Goal: Navigation & Orientation: Find specific page/section

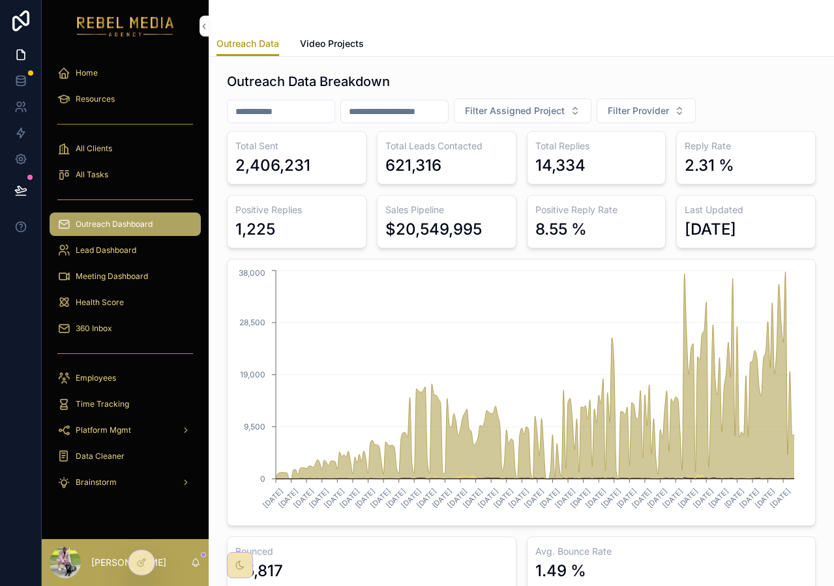
click at [110, 301] on span "Health Score" at bounding box center [100, 302] width 48 height 10
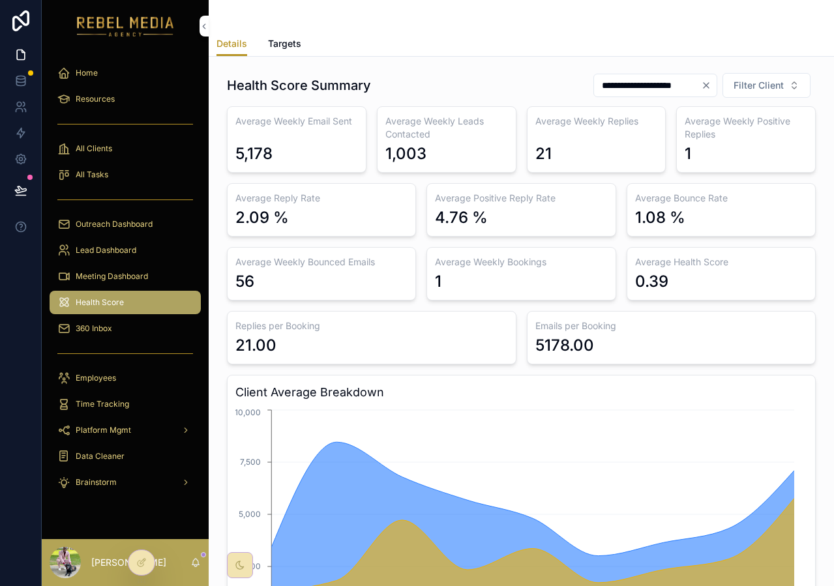
click at [288, 39] on span "Targets" at bounding box center [284, 43] width 33 height 13
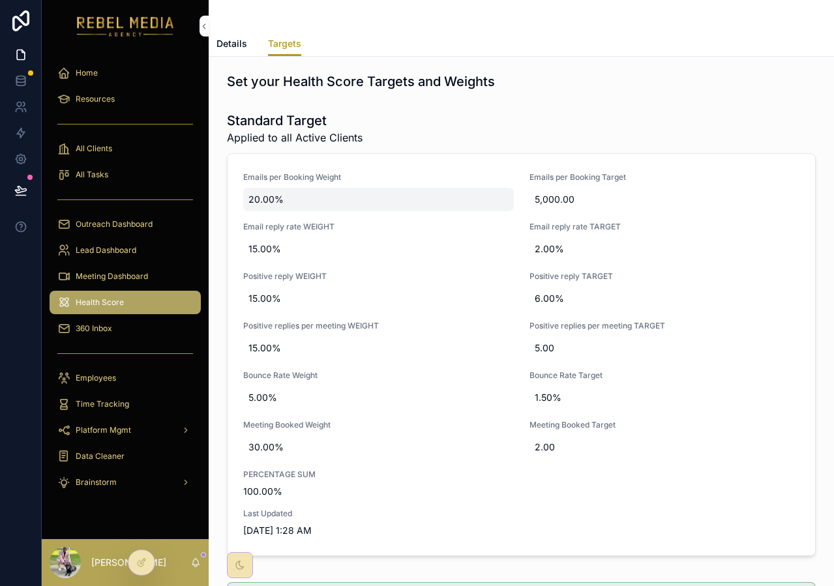
click at [259, 202] on span "20.00%" at bounding box center [379, 199] width 260 height 13
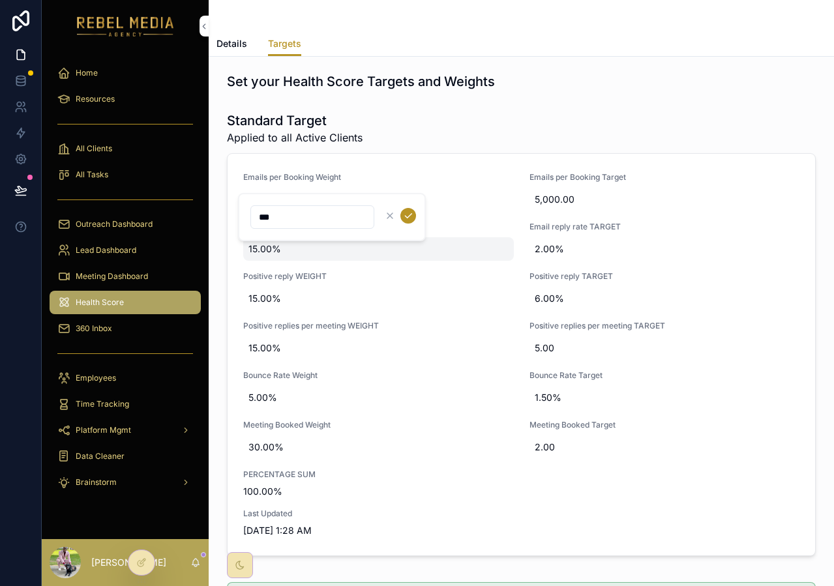
type input "**"
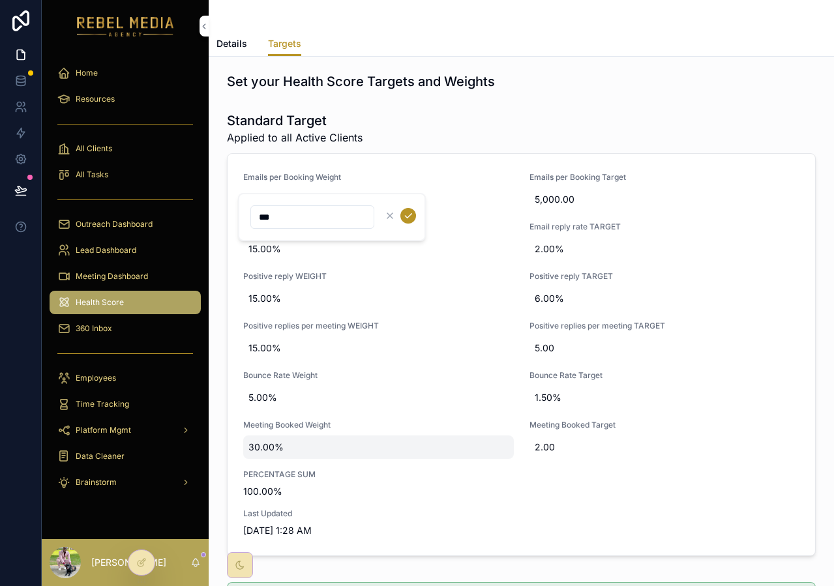
type input "***"
click at [260, 446] on span "30.00%" at bounding box center [379, 447] width 260 height 13
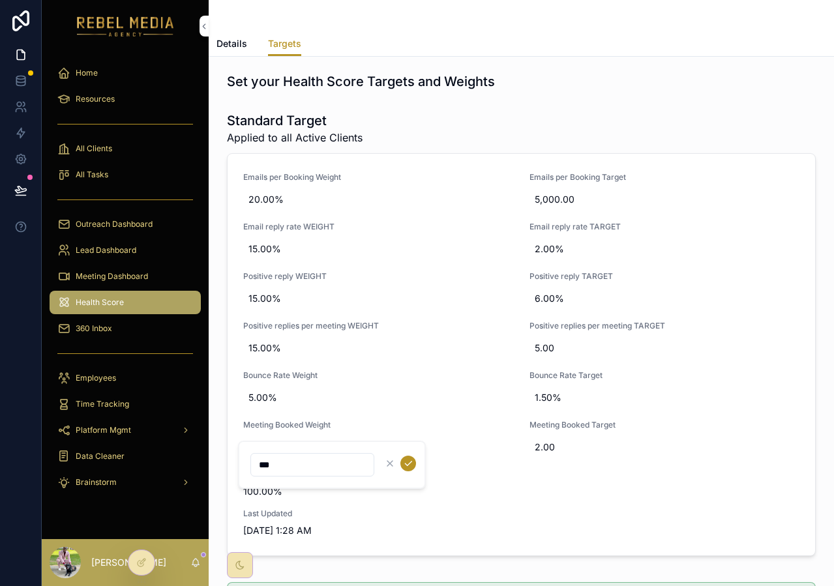
type input "***"
click at [405, 459] on icon "scrollable content" at bounding box center [408, 464] width 10 height 10
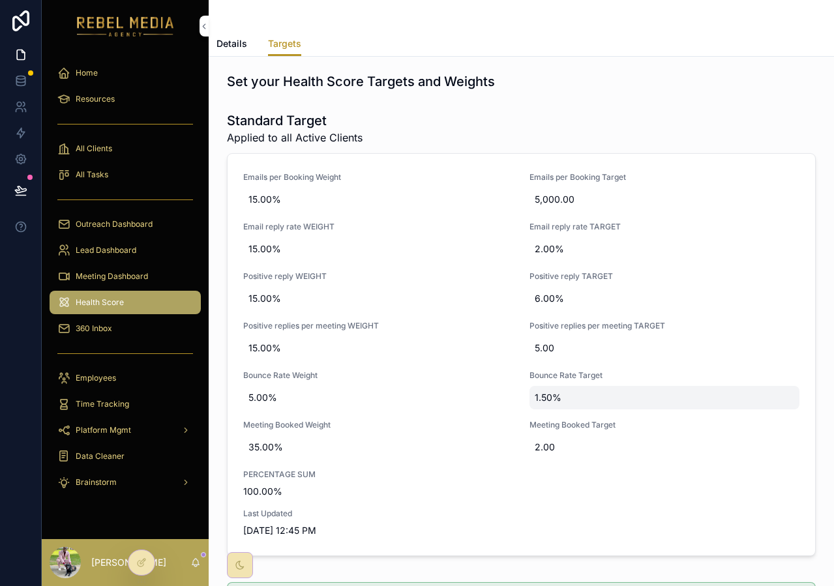
click at [547, 399] on span "1.50%" at bounding box center [665, 397] width 260 height 13
type input "**"
click at [689, 413] on icon "scrollable content" at bounding box center [689, 414] width 10 height 10
click at [239, 41] on span "Details" at bounding box center [232, 43] width 31 height 13
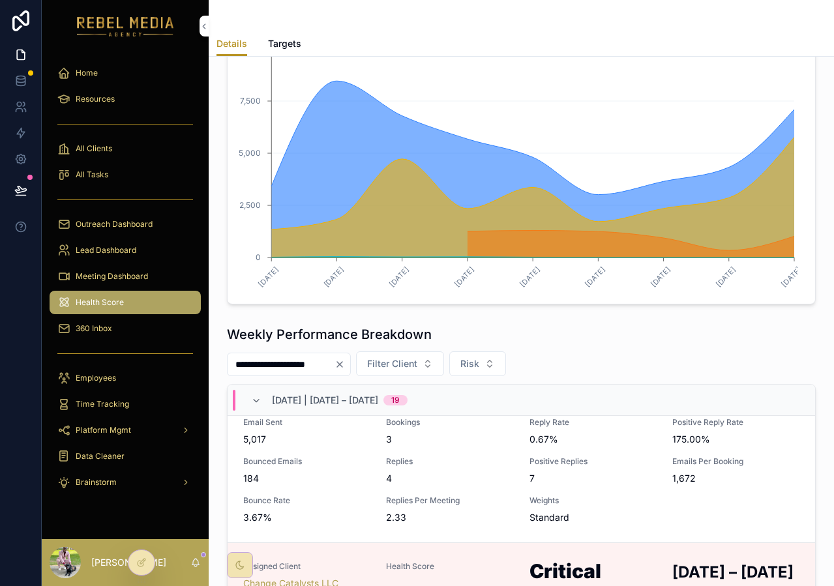
scroll to position [2034, 0]
click at [580, 483] on span "7" at bounding box center [593, 476] width 127 height 13
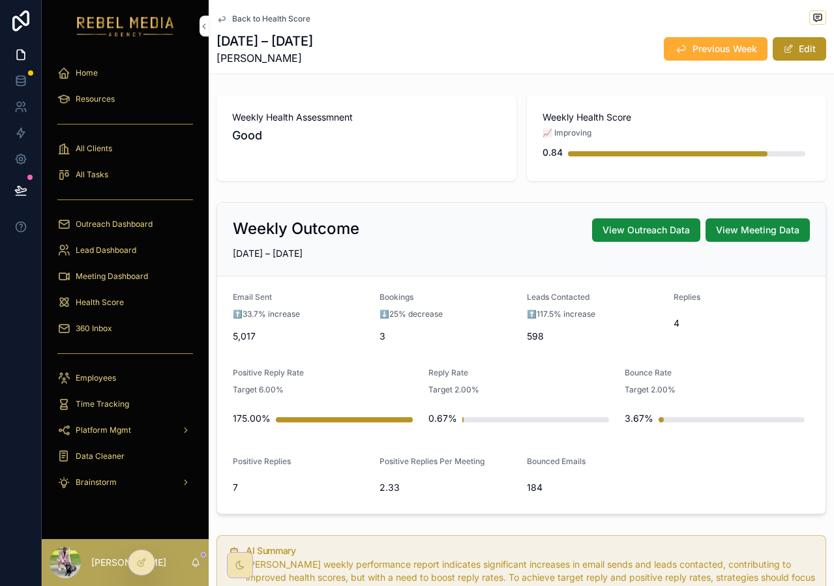
click at [582, 167] on div "Weekly Health Score 📈 Improving 0.84" at bounding box center [677, 138] width 300 height 86
click at [402, 320] on div "⬇️25% decrease" at bounding box center [448, 314] width 136 height 13
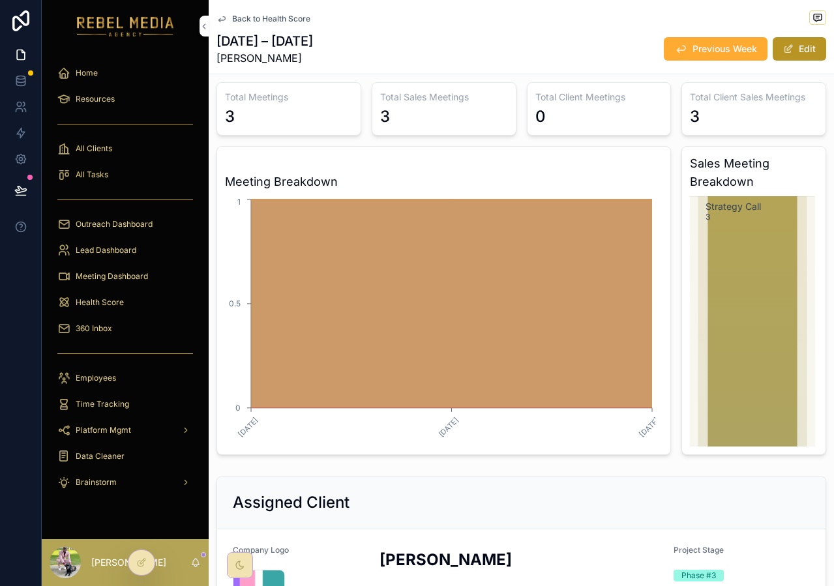
scroll to position [1235, 0]
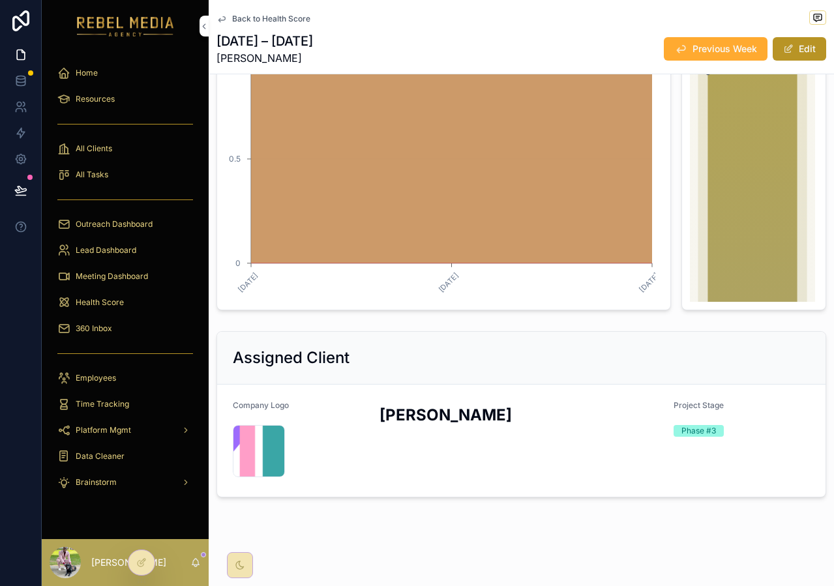
click at [134, 307] on div "Health Score" at bounding box center [125, 302] width 136 height 21
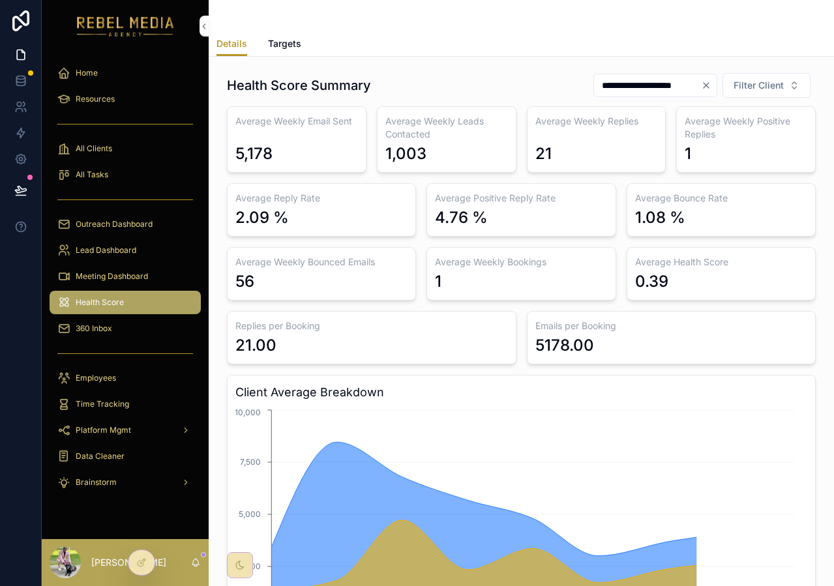
click at [112, 307] on span "Health Score" at bounding box center [100, 302] width 48 height 10
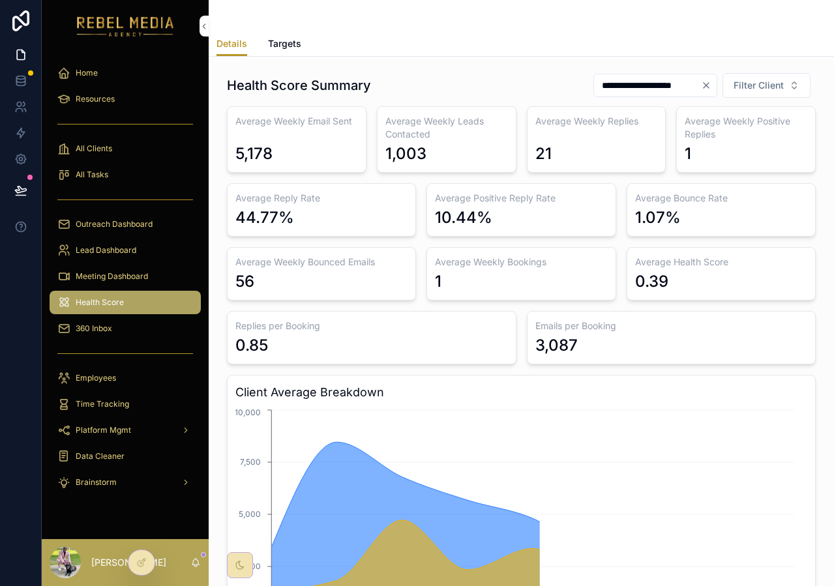
click at [121, 329] on div "360 Inbox" at bounding box center [125, 328] width 136 height 21
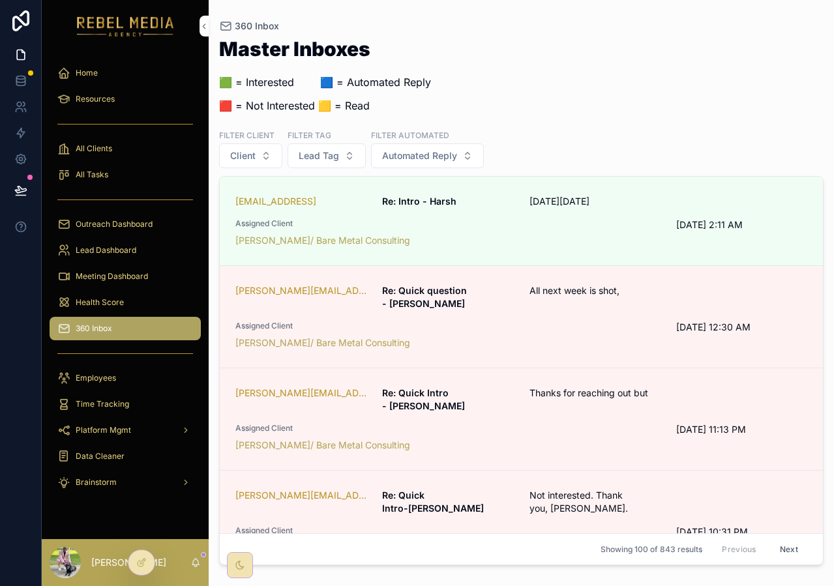
click at [731, 57] on div "Master Inboxes 🟩 = Interested ‎ ‎ ‎ ‎ ‎ ‎‎ ‎ 🟦 = Automated Reply 🟥 = Not Intere…" at bounding box center [521, 80] width 605 height 82
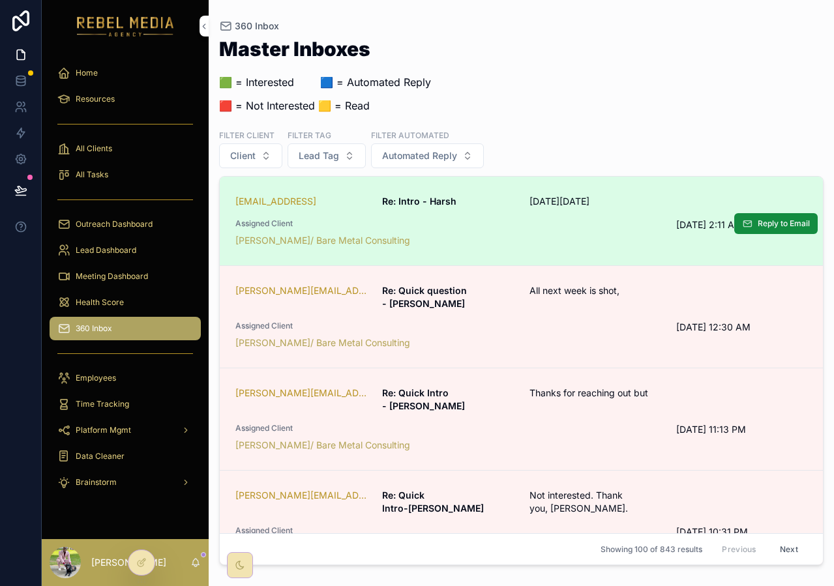
click at [438, 249] on link "[EMAIL_ADDRESS] Re: Intro - Harsh [DATE][DATE] Assigned Client [PERSON_NAME]/ B…" at bounding box center [521, 221] width 603 height 89
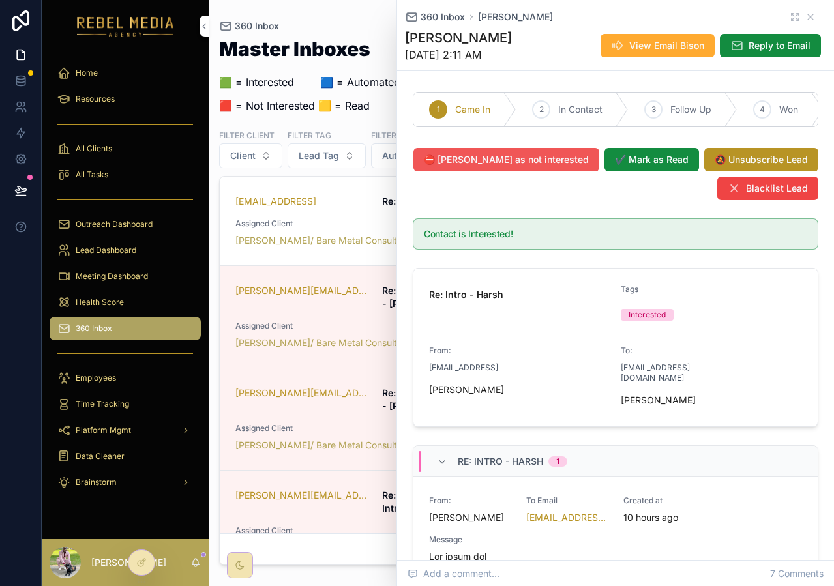
click at [552, 166] on span "⛔ [PERSON_NAME] as not interested" at bounding box center [506, 159] width 165 height 13
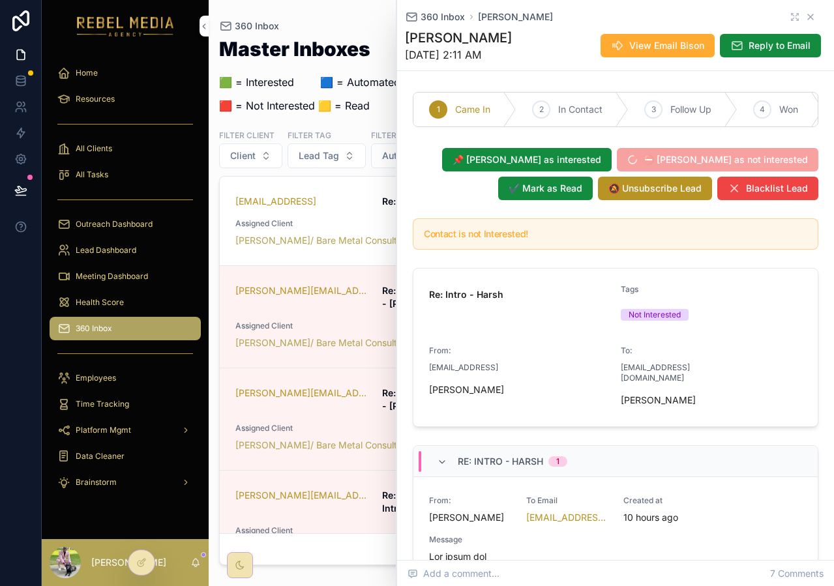
click at [806, 16] on icon "scrollable content" at bounding box center [811, 17] width 10 height 10
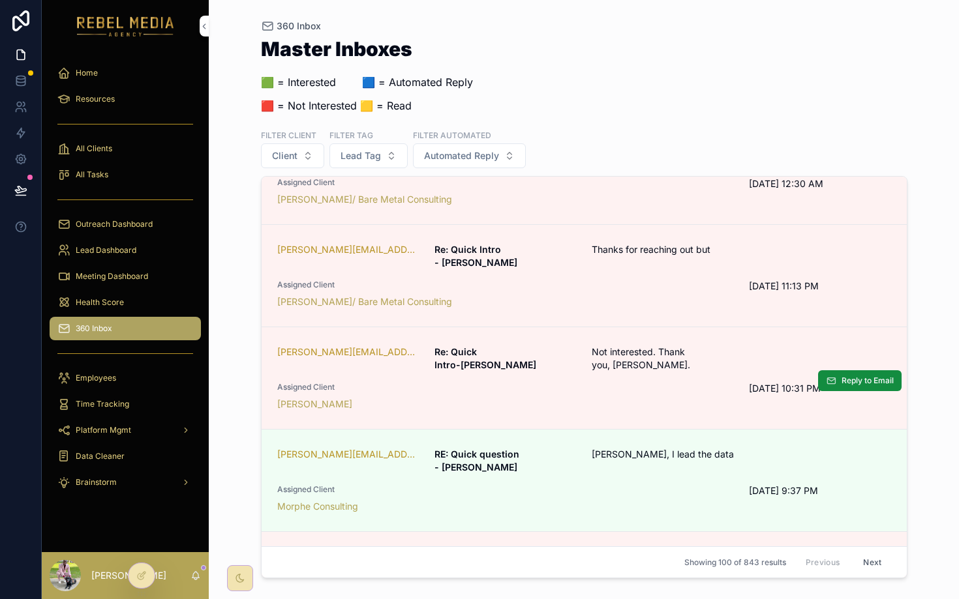
scroll to position [155, 0]
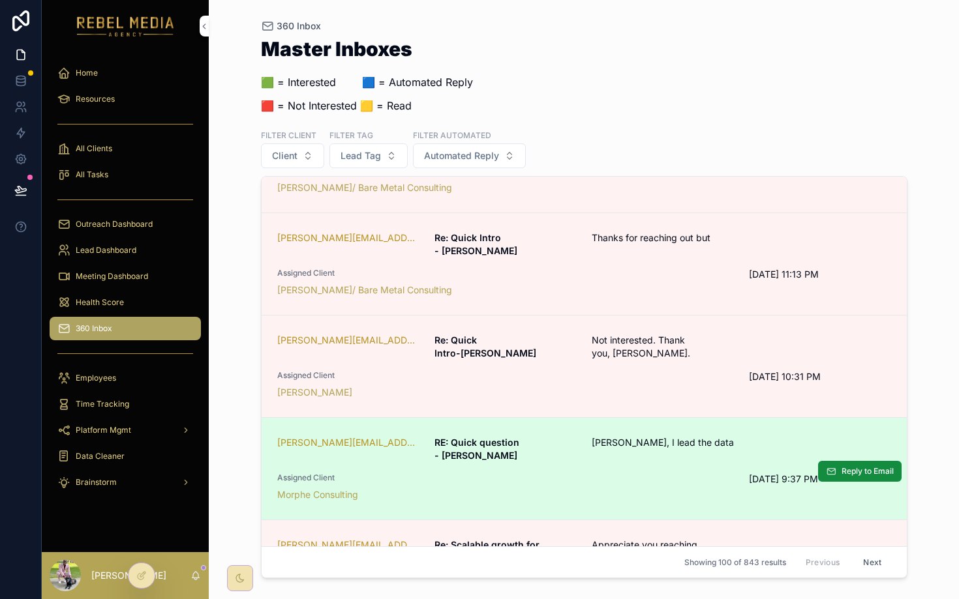
click at [566, 489] on div "Morphe Consulting" at bounding box center [505, 495] width 457 height 13
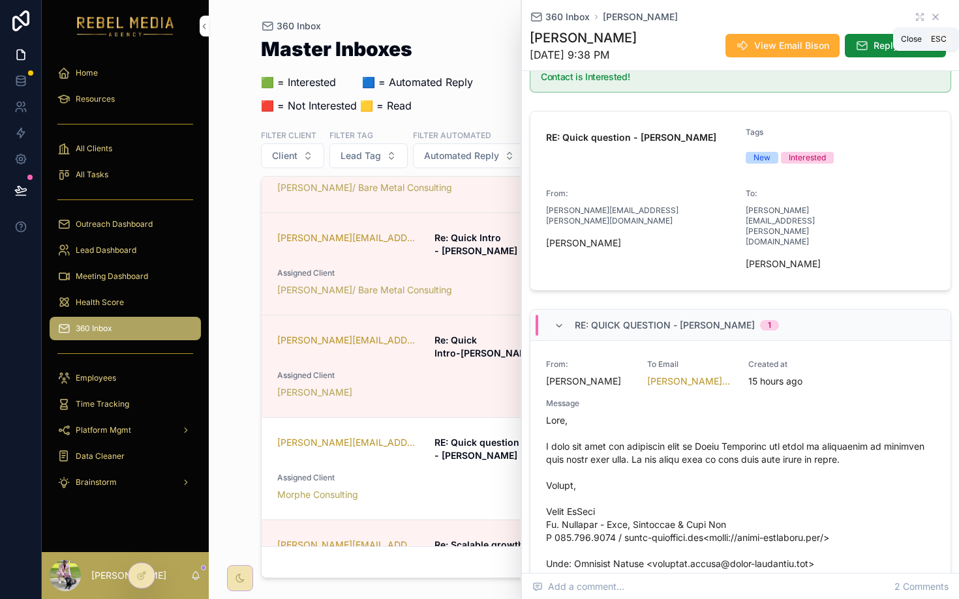
click at [834, 16] on icon "scrollable content" at bounding box center [935, 17] width 10 height 10
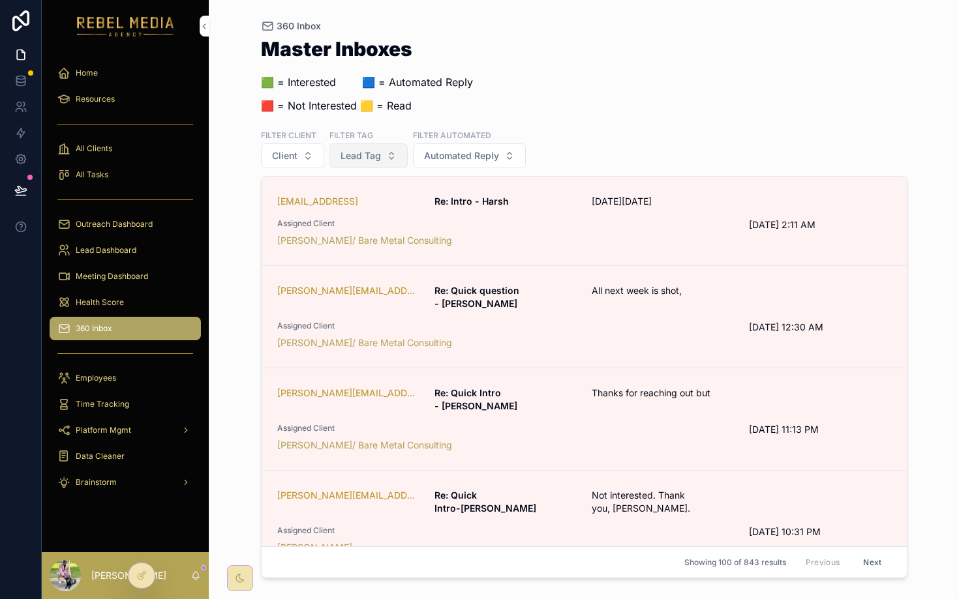
click at [376, 149] on span "Lead Tag" at bounding box center [360, 155] width 40 height 13
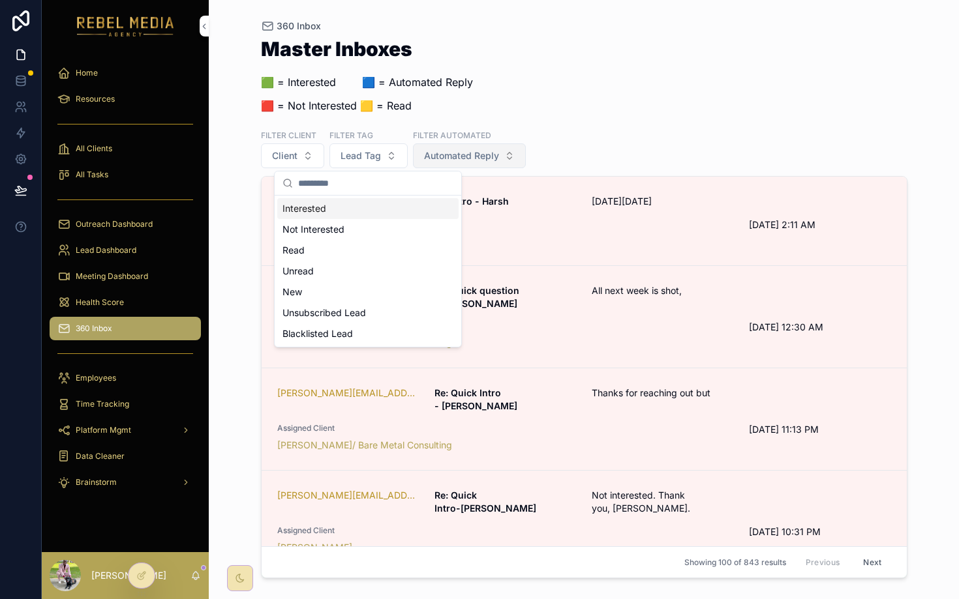
click at [462, 166] on button "Automated Reply" at bounding box center [469, 155] width 113 height 25
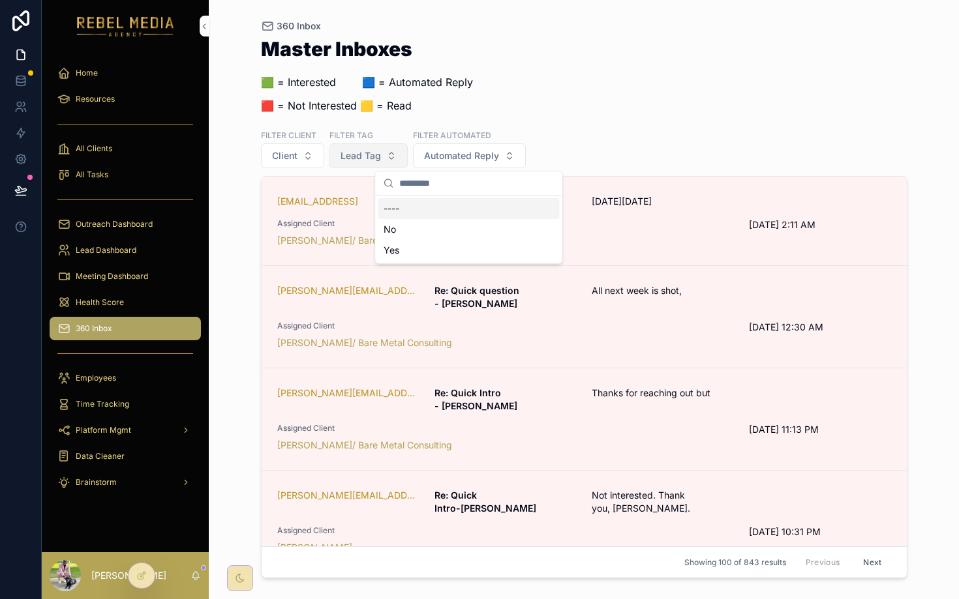
click at [385, 154] on button "Lead Tag" at bounding box center [368, 155] width 78 height 25
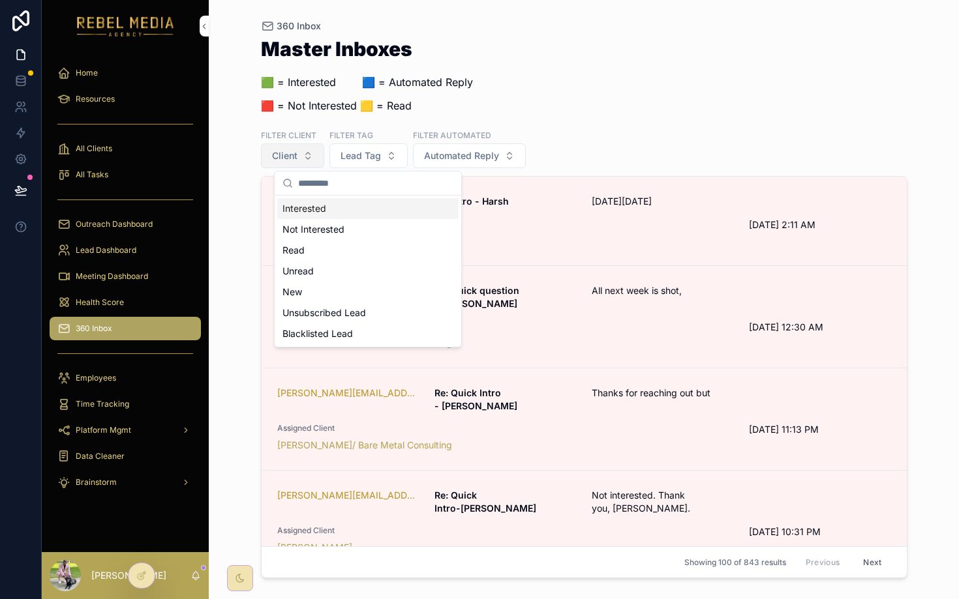
click at [294, 154] on span "Client" at bounding box center [284, 155] width 25 height 13
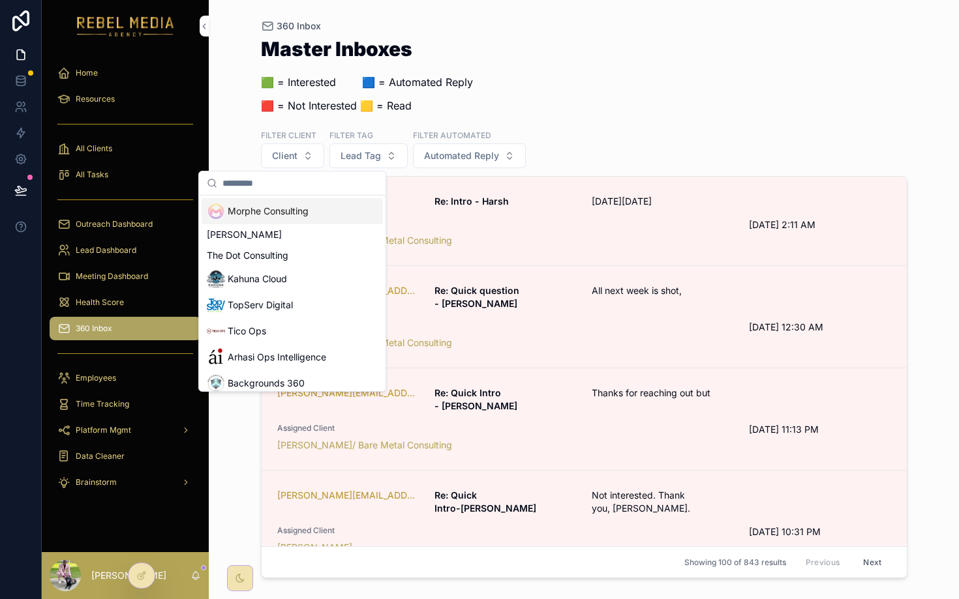
click at [603, 150] on div "Filter Client Client Filter Tag Lead Tag Filter Automated Automated Reply" at bounding box center [584, 148] width 646 height 39
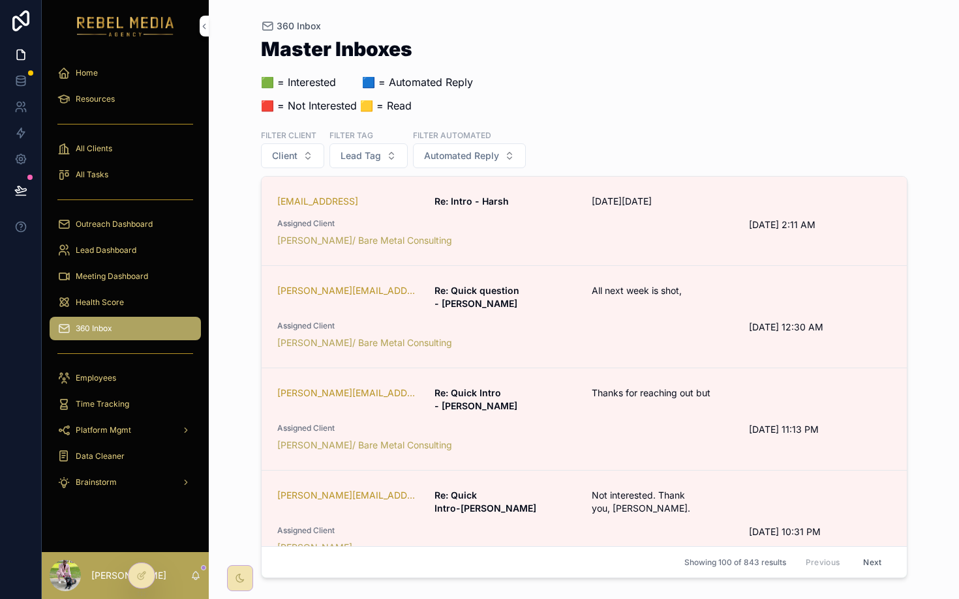
click at [834, 55] on div "360 Inbox Master Inboxes 🟩 = Interested ‎ ‎ ‎ ‎ ‎ ‎‎ ‎ 🟦 = Automated Reply 🟥 = …" at bounding box center [583, 292] width 667 height 584
click at [112, 276] on span "Meeting Dashboard" at bounding box center [112, 276] width 72 height 10
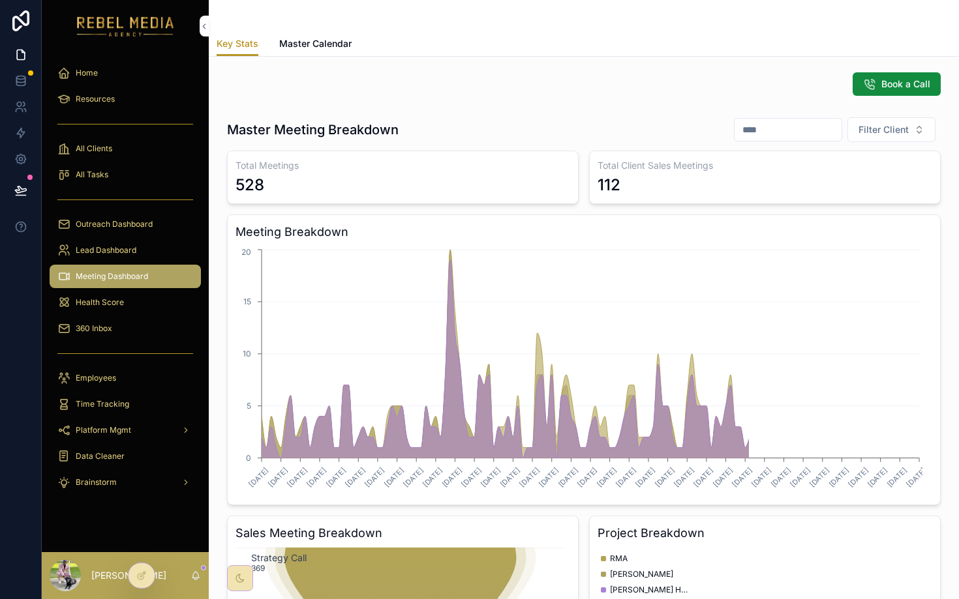
click at [101, 234] on div "Outreach Dashboard" at bounding box center [125, 224] width 136 height 21
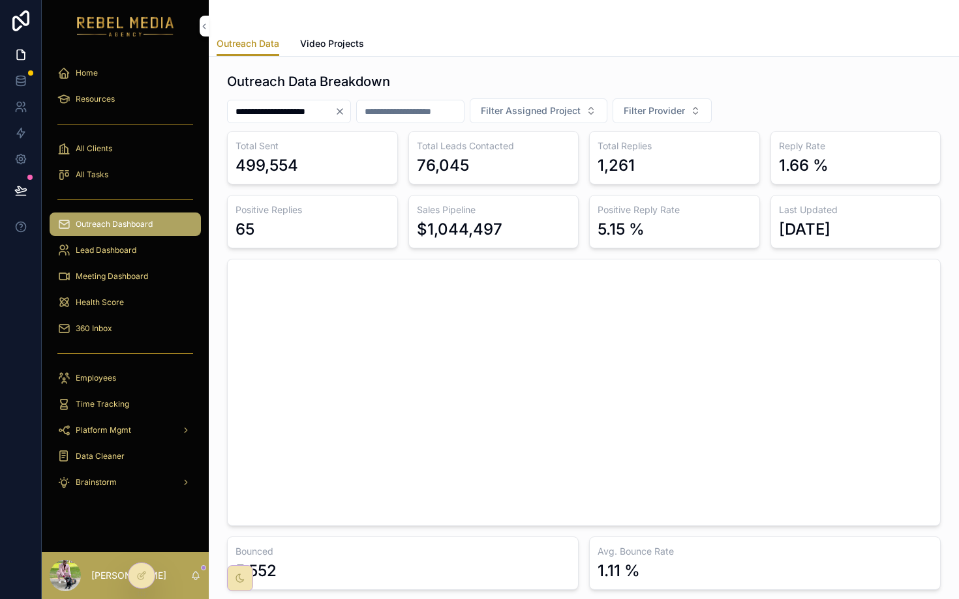
click at [100, 249] on span "Lead Dashboard" at bounding box center [106, 250] width 61 height 10
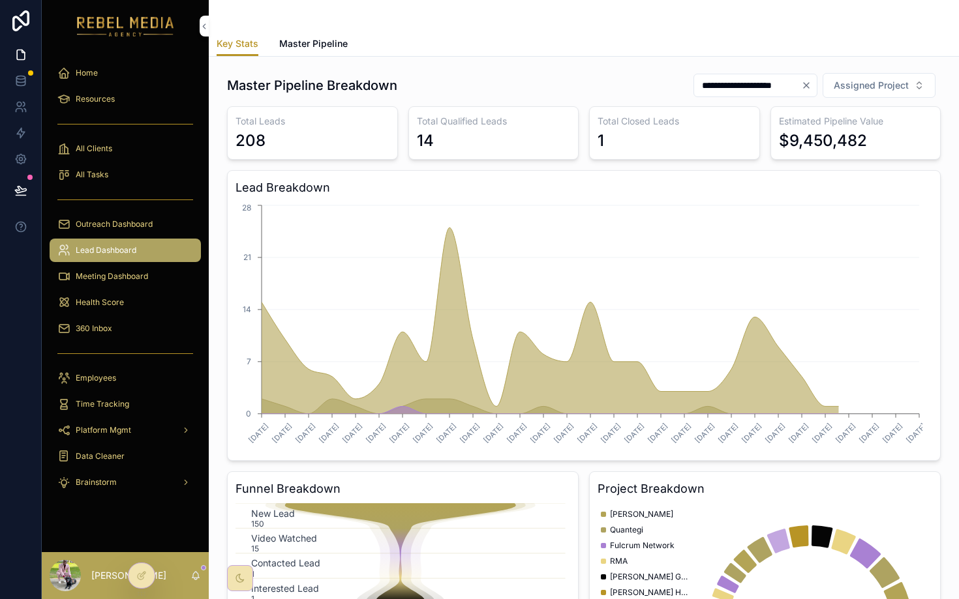
click at [108, 245] on div "Lead Dashboard" at bounding box center [125, 250] width 136 height 21
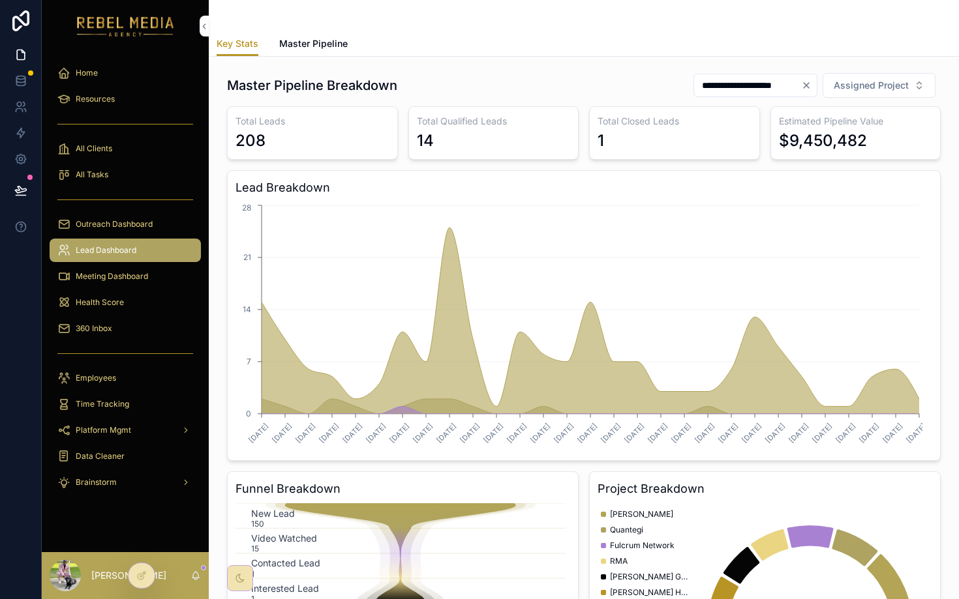
click at [801, 83] on icon "Clear" at bounding box center [806, 85] width 10 height 10
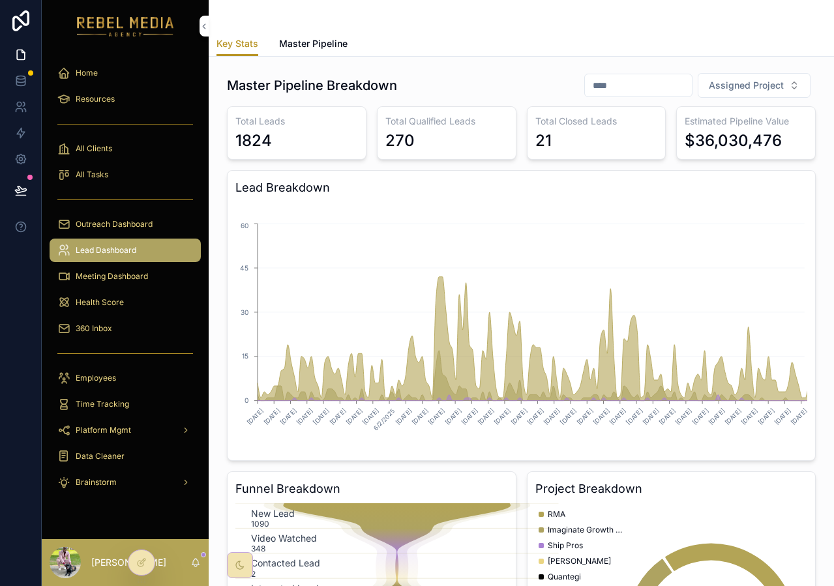
click at [149, 224] on span "Outreach Dashboard" at bounding box center [114, 224] width 77 height 10
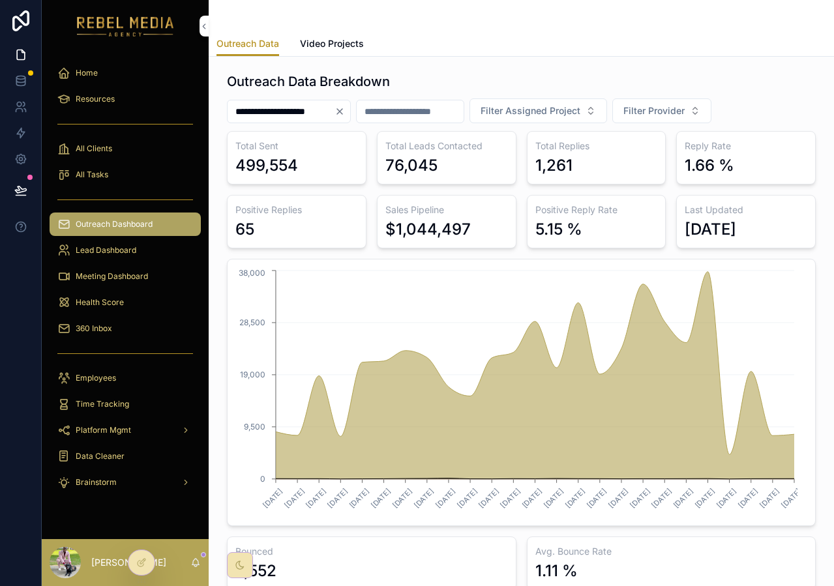
click at [104, 158] on link "All Clients" at bounding box center [125, 148] width 151 height 23
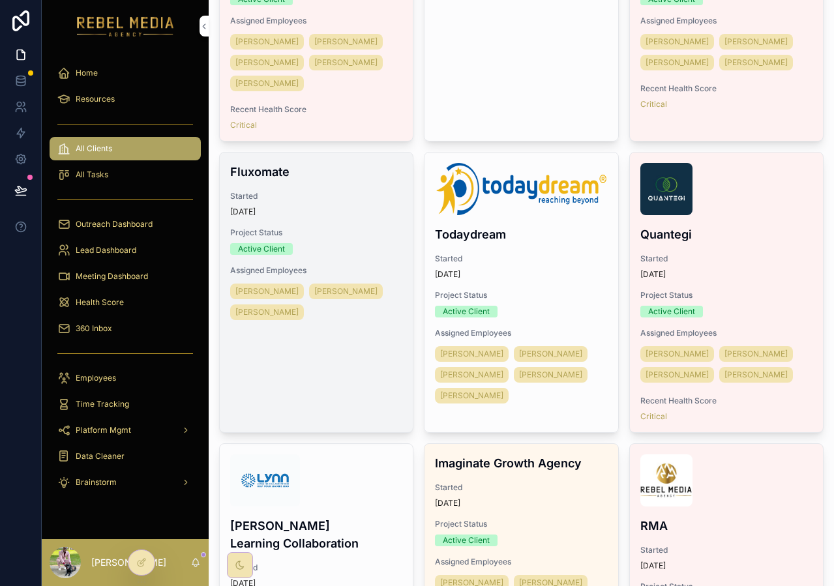
scroll to position [2389, 0]
